Goal: Navigation & Orientation: Understand site structure

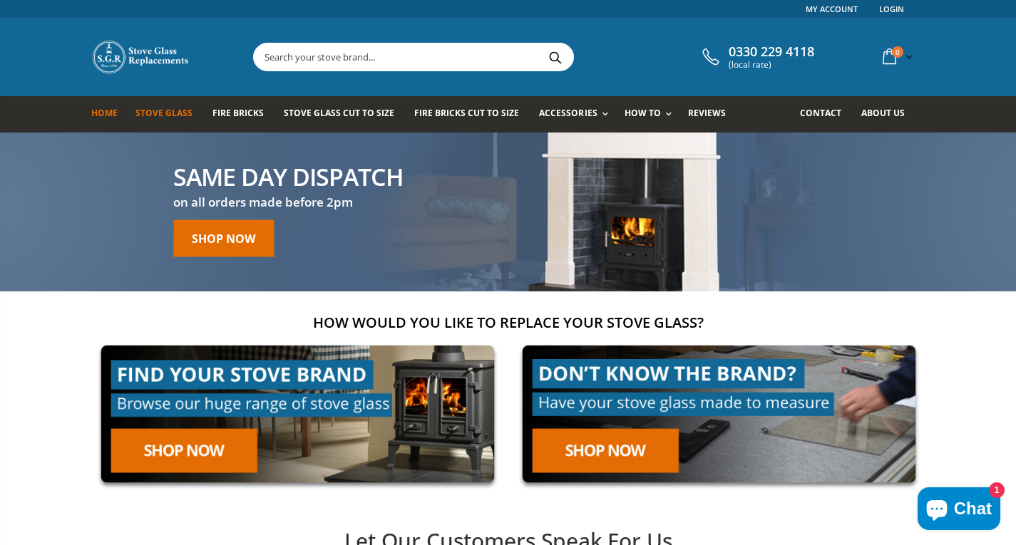
click at [177, 114] on span "Stove Glass" at bounding box center [163, 113] width 57 height 12
click at [232, 113] on span "Fire Bricks" at bounding box center [237, 113] width 51 height 12
click at [326, 113] on span "Stove Glass Cut To Size" at bounding box center [339, 113] width 110 height 12
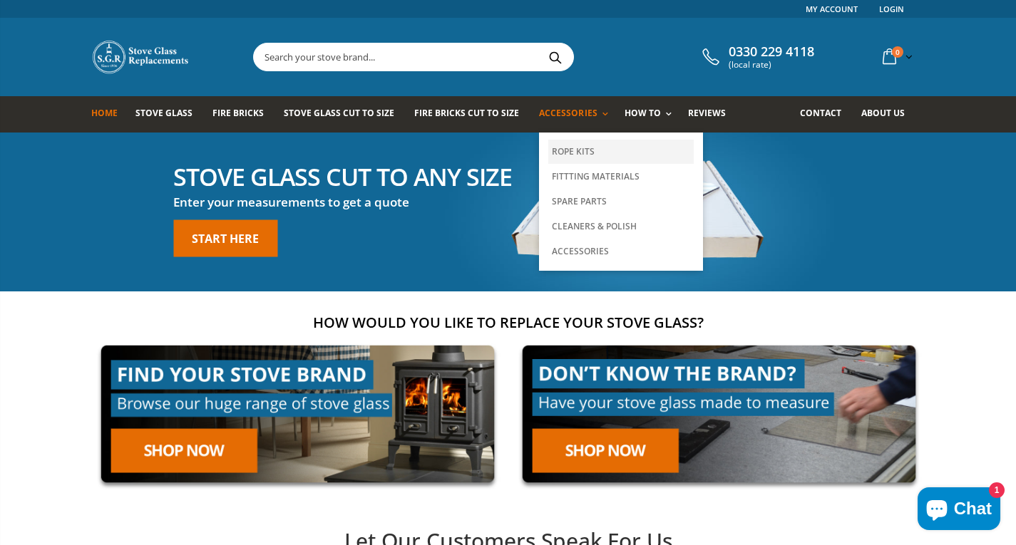
click at [582, 150] on link "Rope Kits" at bounding box center [620, 152] width 145 height 24
click at [603, 182] on link "Fittting Materials" at bounding box center [620, 176] width 145 height 25
click at [601, 200] on link "Spare Parts" at bounding box center [620, 201] width 145 height 25
click at [603, 224] on link "Cleaners & Polish" at bounding box center [620, 226] width 145 height 25
click at [594, 251] on link "Accessories" at bounding box center [620, 251] width 145 height 25
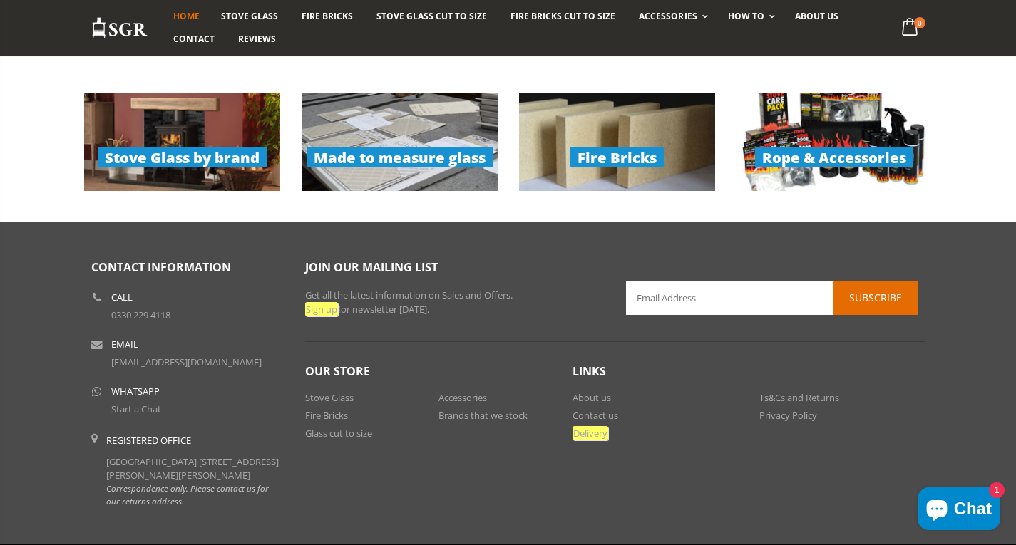
scroll to position [1146, 0]
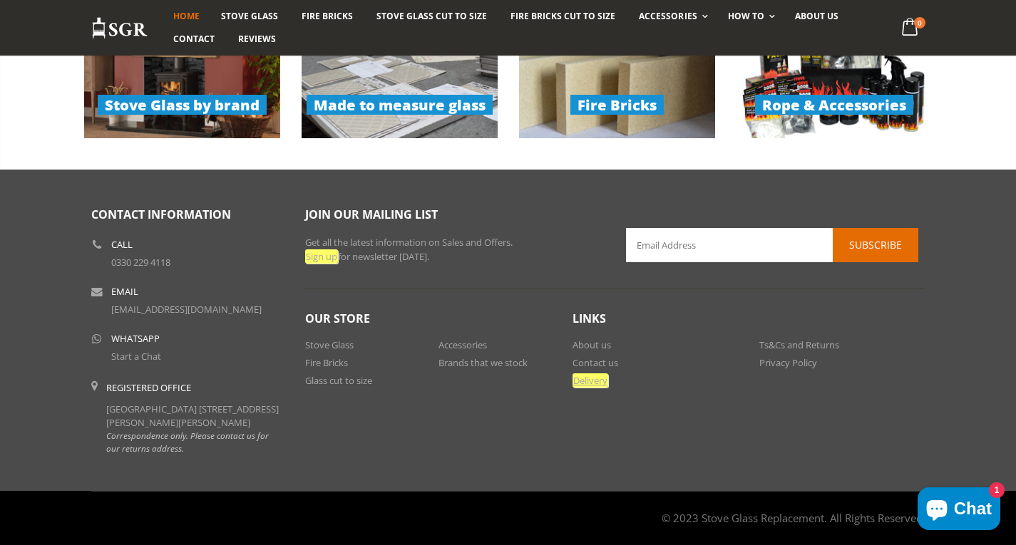
click at [596, 373] on em "Delivery" at bounding box center [590, 380] width 36 height 14
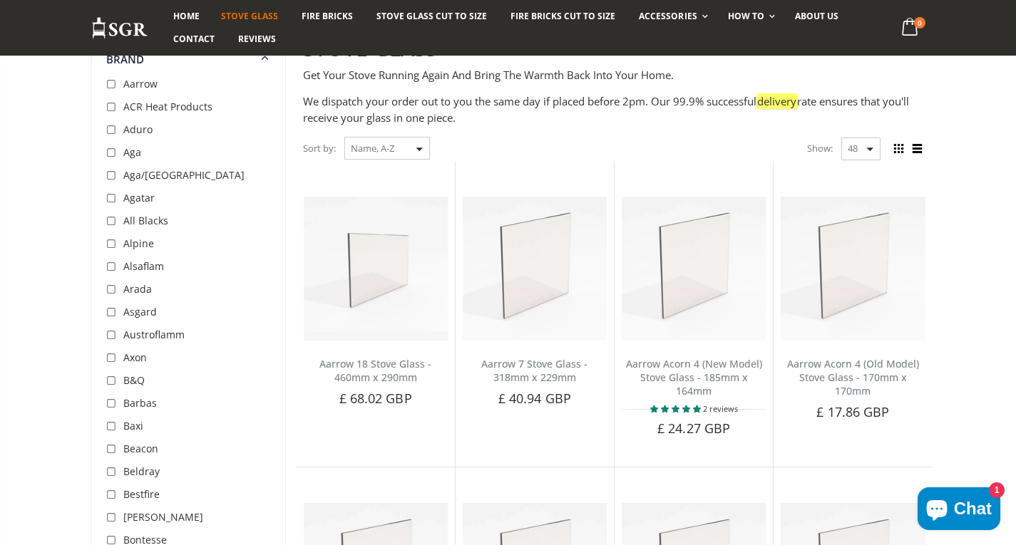
scroll to position [285, 0]
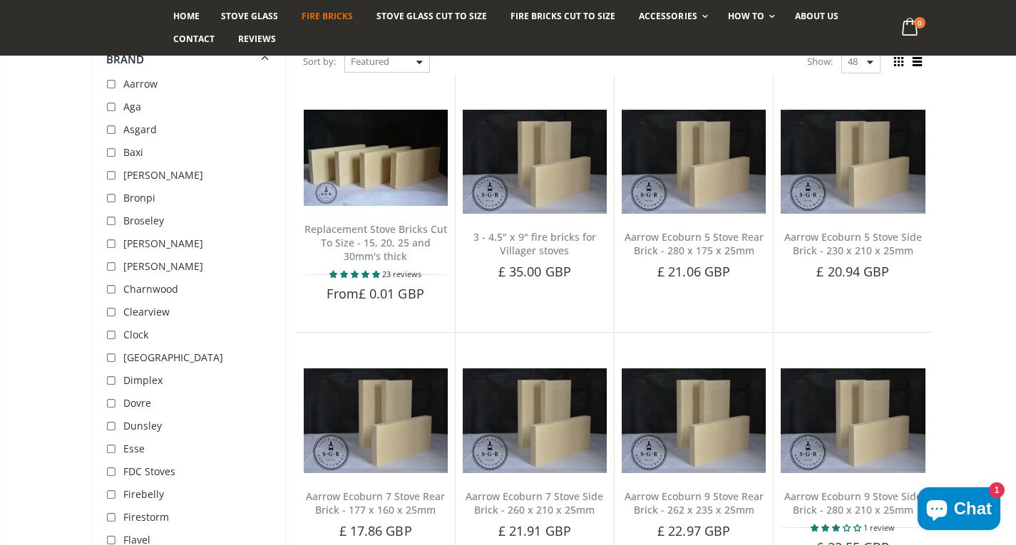
scroll to position [214, 0]
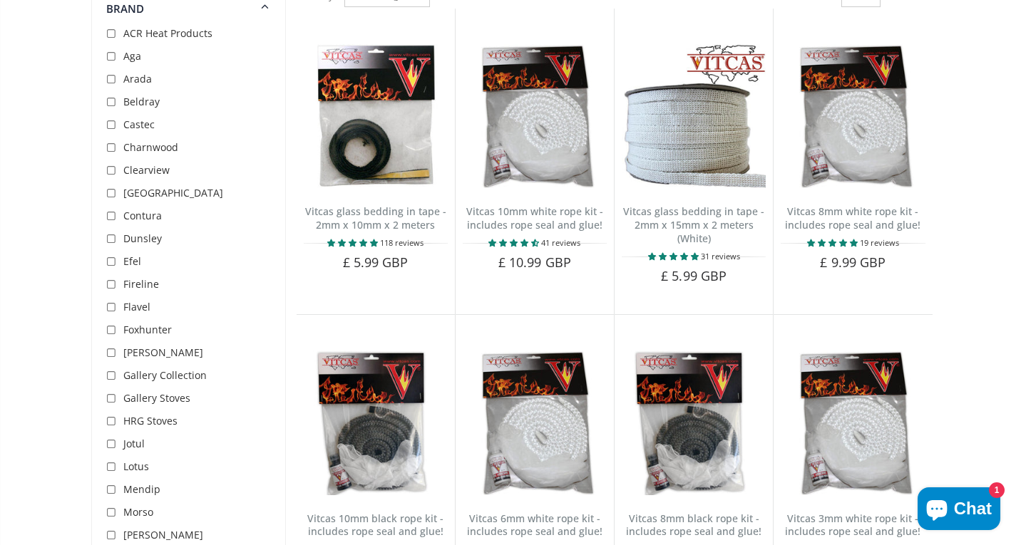
scroll to position [356, 0]
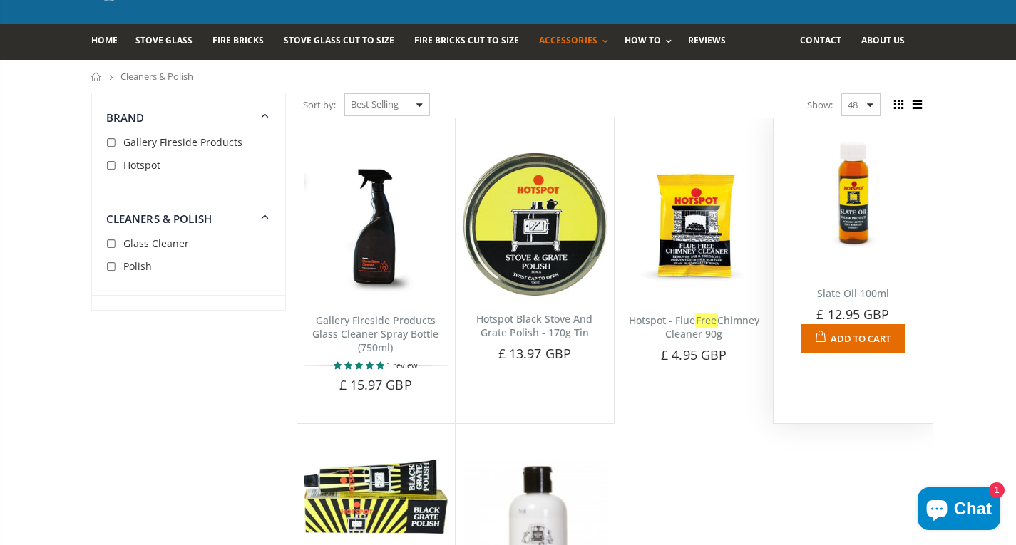
scroll to position [356, 0]
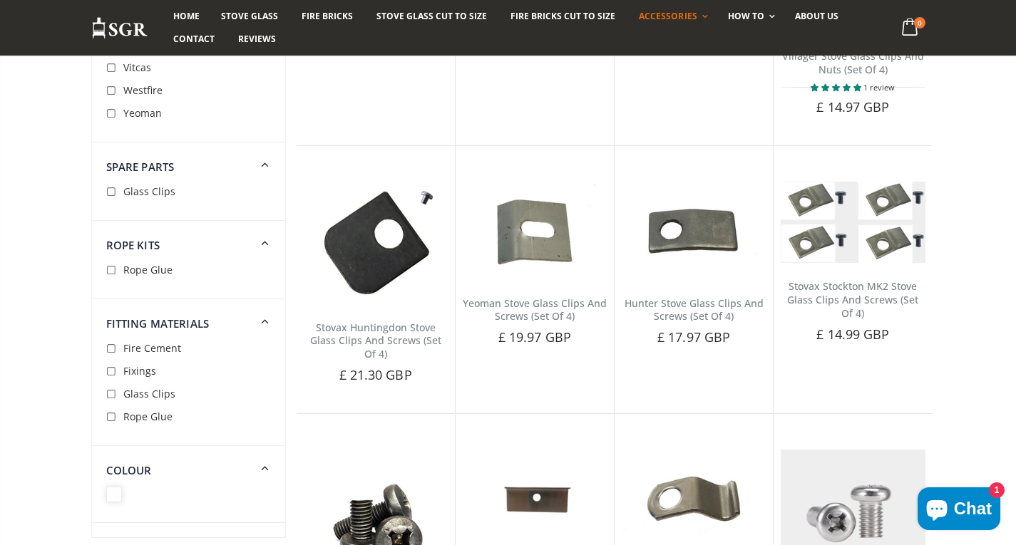
scroll to position [1140, 0]
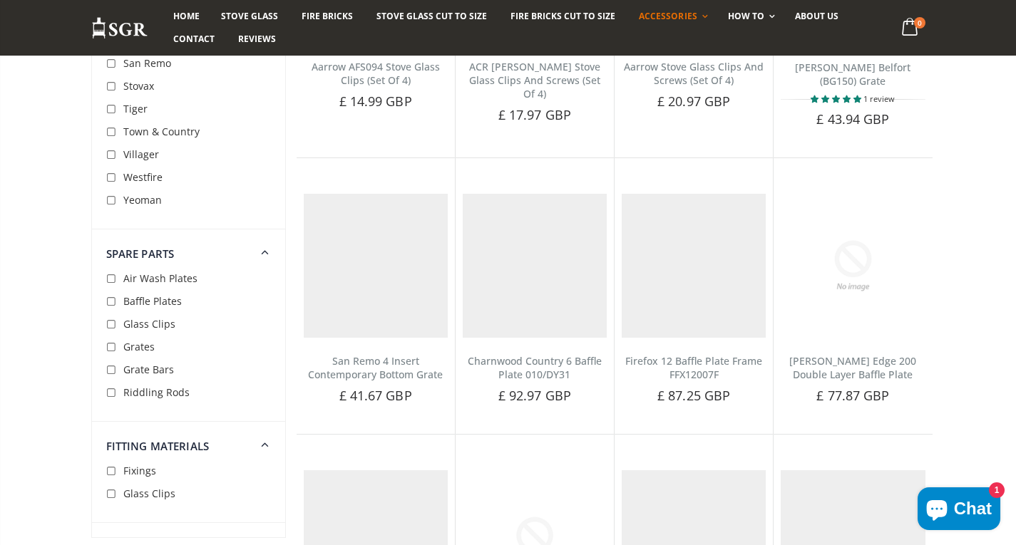
scroll to position [2171, 0]
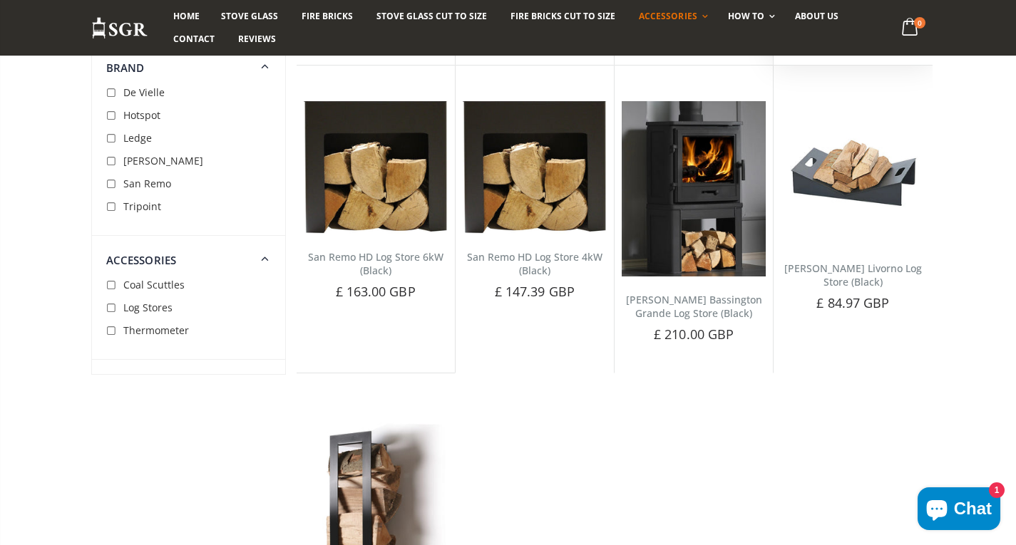
scroll to position [570, 0]
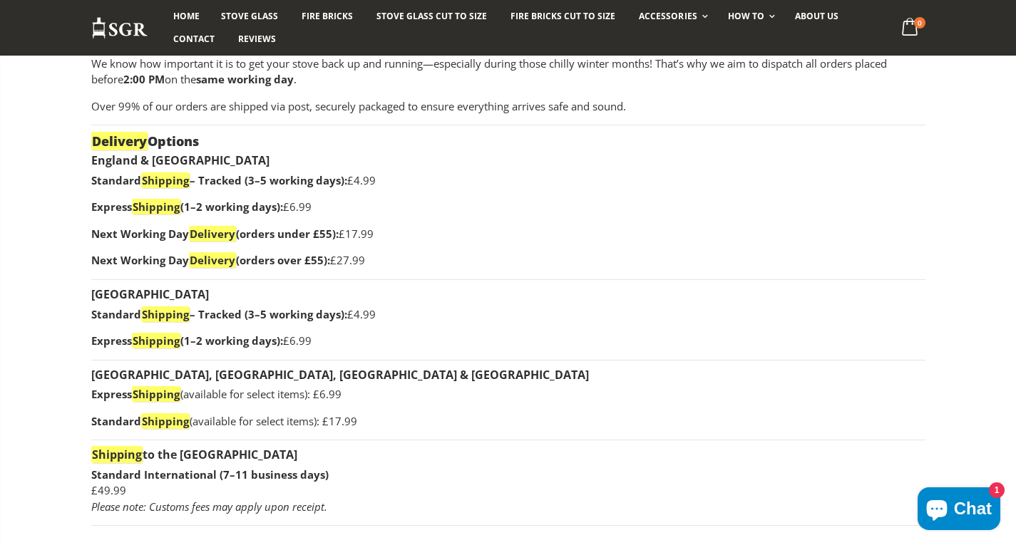
scroll to position [620, 0]
